Goal: Find contact information: Find contact information

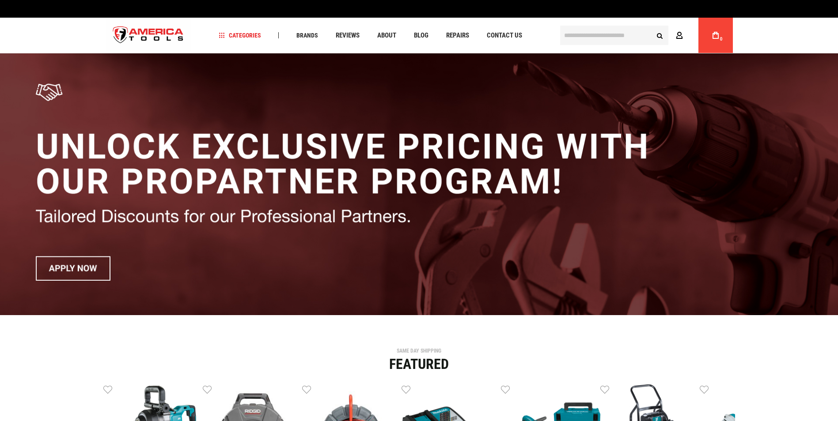
drag, startPoint x: 0, startPoint y: 0, endPoint x: 678, endPoint y: 33, distance: 678.5
click at [678, 33] on icon at bounding box center [679, 36] width 7 height 8
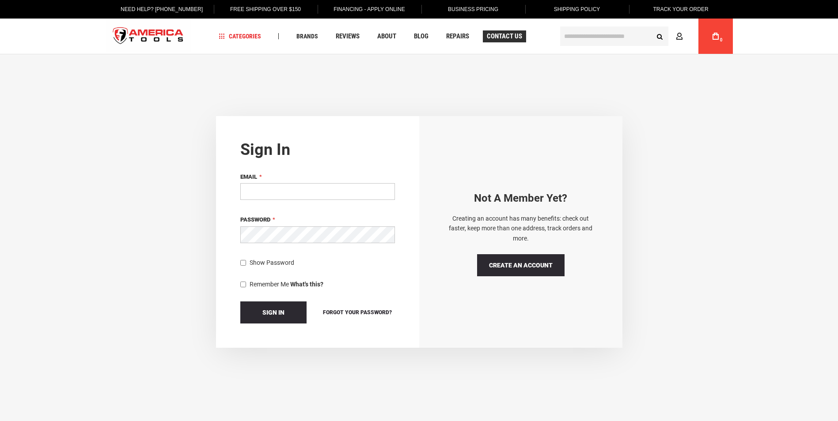
click at [506, 28] on div "Navigation Categories Plumbing Tools Drain Cleaning Diagnostics Pressing Diagno…" at bounding box center [385, 36] width 344 height 35
click at [507, 34] on span "Contact Us" at bounding box center [504, 36] width 35 height 7
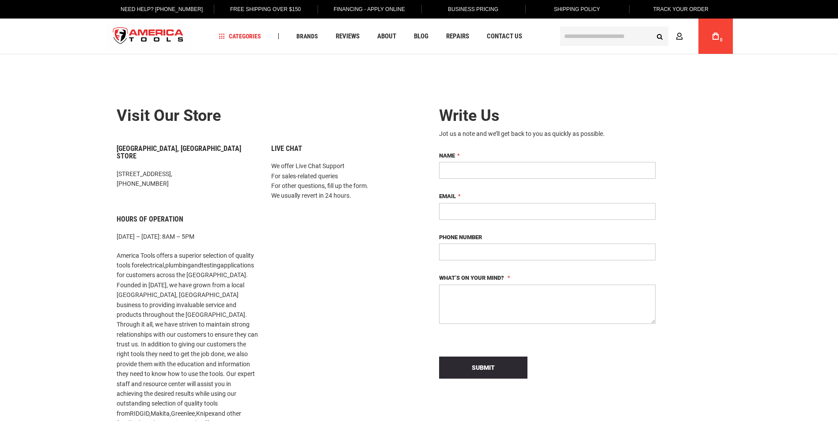
click at [459, 170] on input "Name" at bounding box center [547, 170] width 216 height 17
type input "**********"
click at [469, 290] on textarea "What’s on your mind?" at bounding box center [547, 304] width 216 height 39
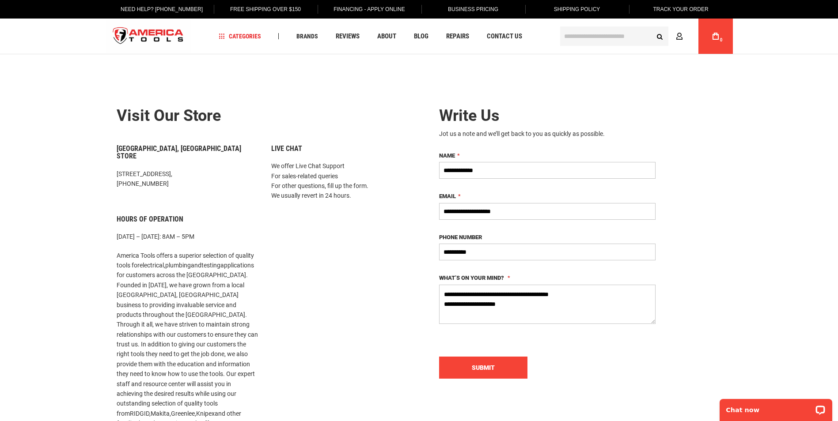
type textarea "**********"
click at [493, 367] on span "Submit" at bounding box center [483, 367] width 23 height 7
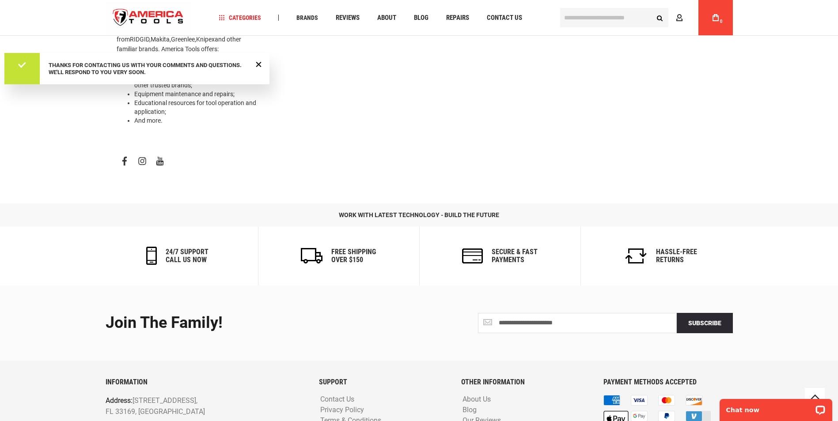
scroll to position [397, 0]
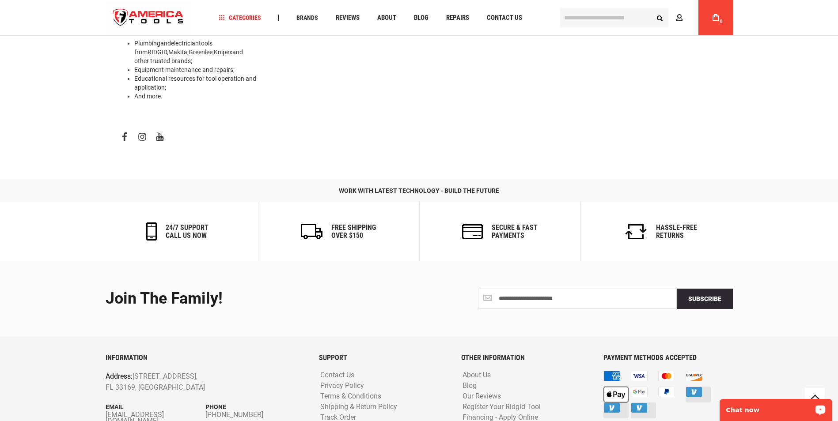
click at [745, 414] on p "Chat now" at bounding box center [769, 410] width 87 height 7
